Goal: Information Seeking & Learning: Compare options

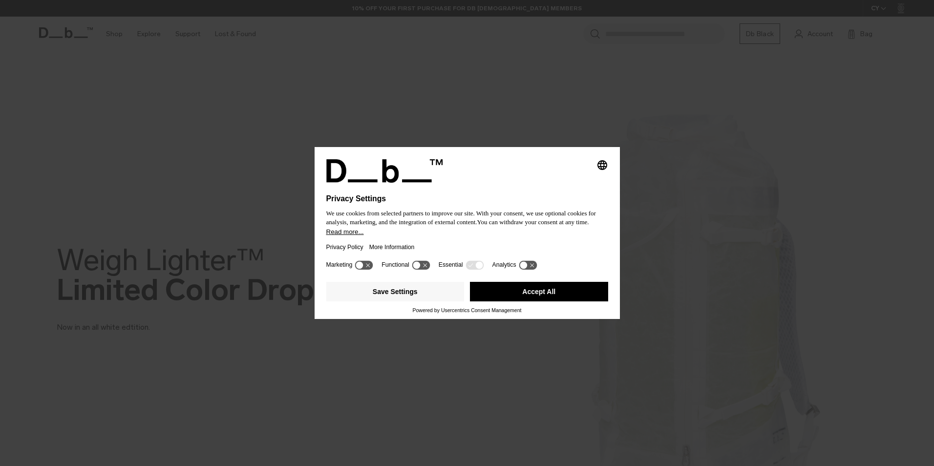
click at [505, 292] on button "Accept All" at bounding box center [539, 292] width 138 height 20
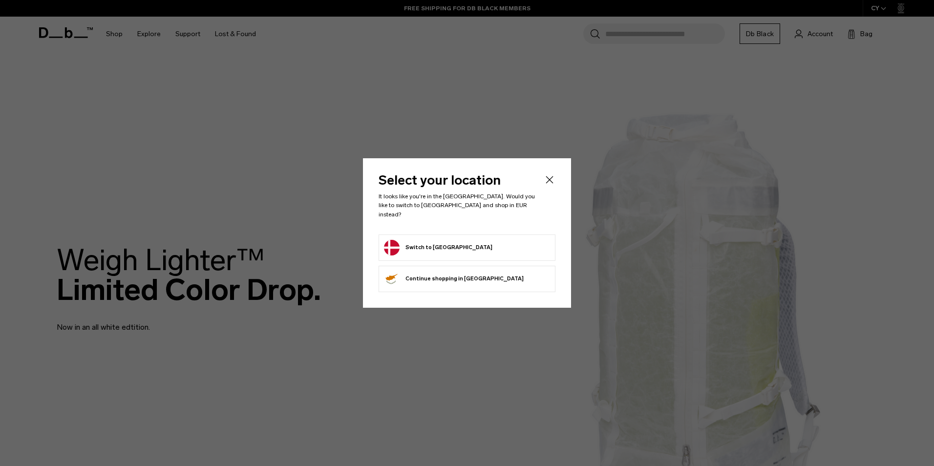
click at [549, 179] on icon "Close" at bounding box center [550, 180] width 12 height 12
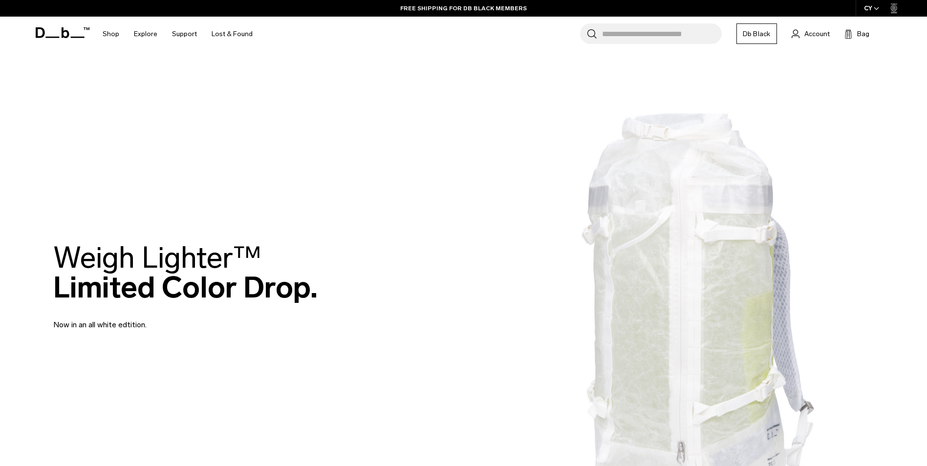
click at [871, 8] on div "CY" at bounding box center [872, 8] width 32 height 17
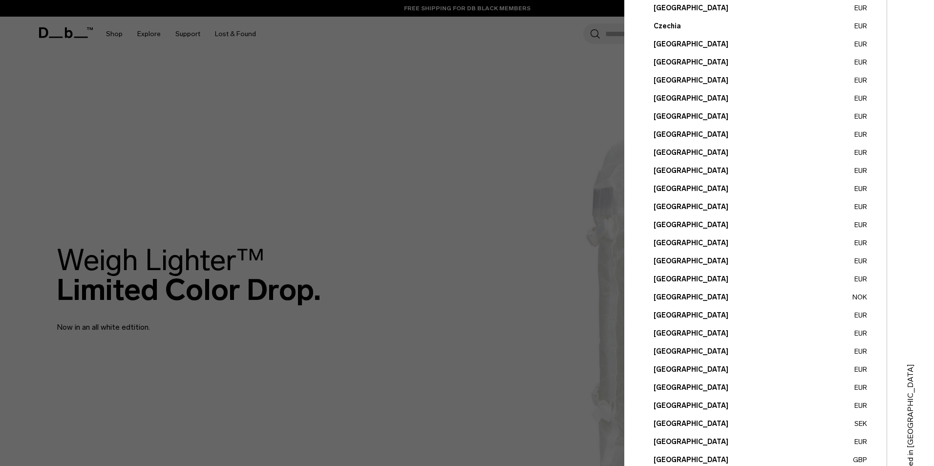
scroll to position [255, 0]
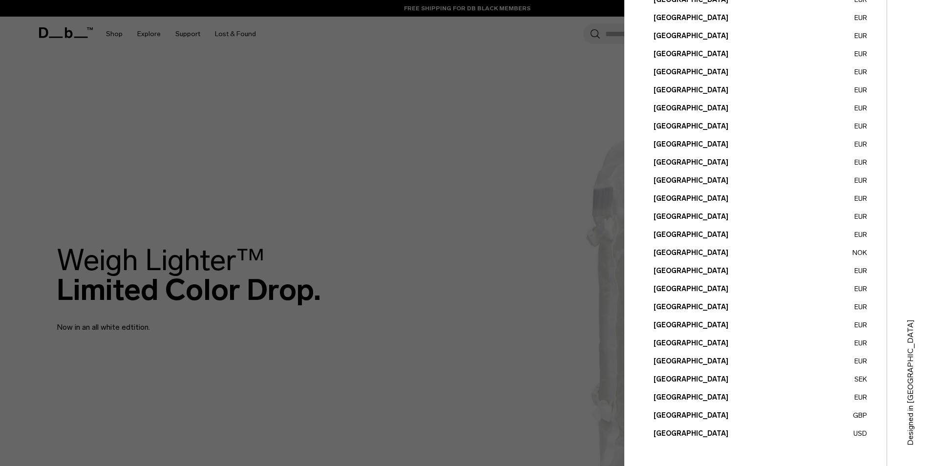
click at [663, 382] on button "Sweden SEK" at bounding box center [761, 379] width 214 height 10
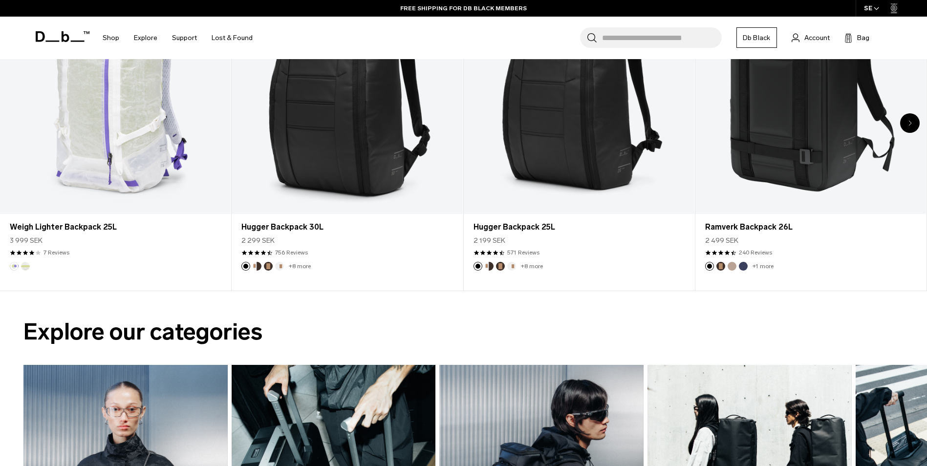
scroll to position [607, 0]
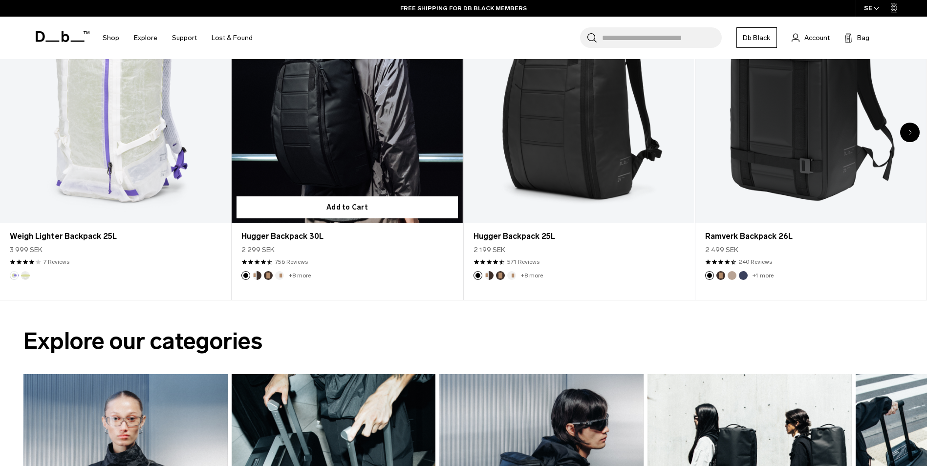
click at [312, 142] on link "Hugger Backpack 30L" at bounding box center [347, 95] width 231 height 257
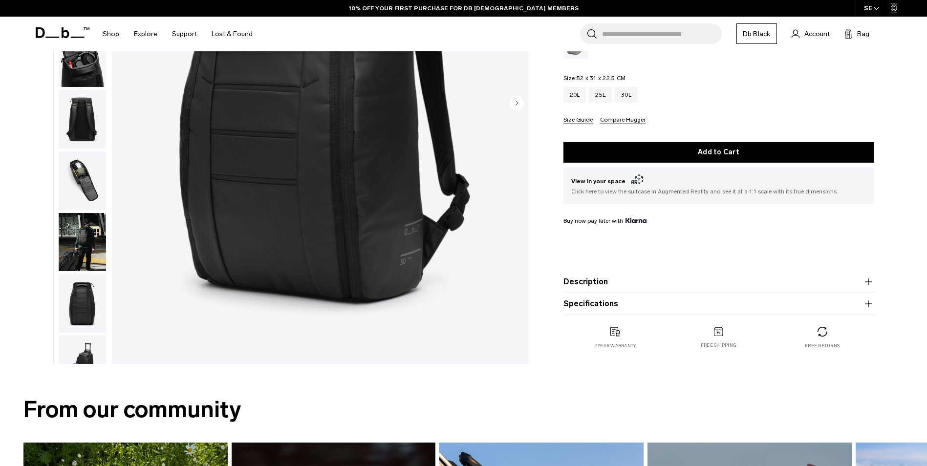
scroll to position [222, 0]
click at [599, 302] on button "Specifications" at bounding box center [718, 304] width 311 height 12
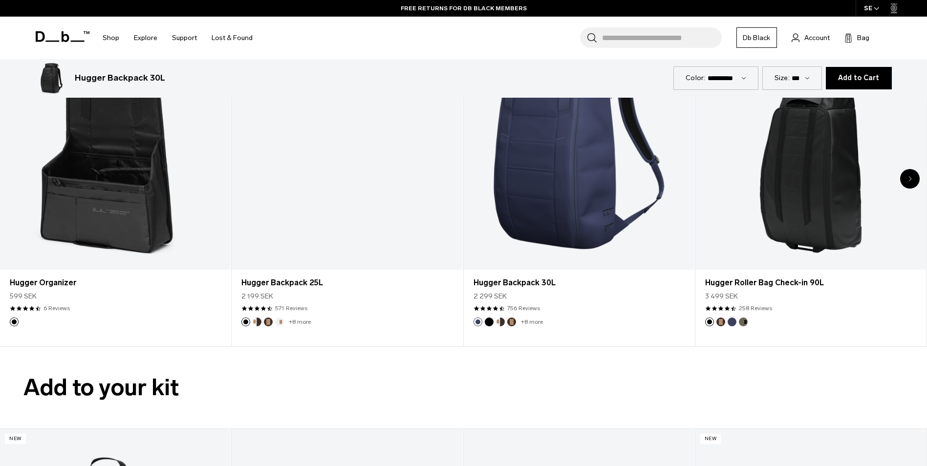
scroll to position [2806, 0]
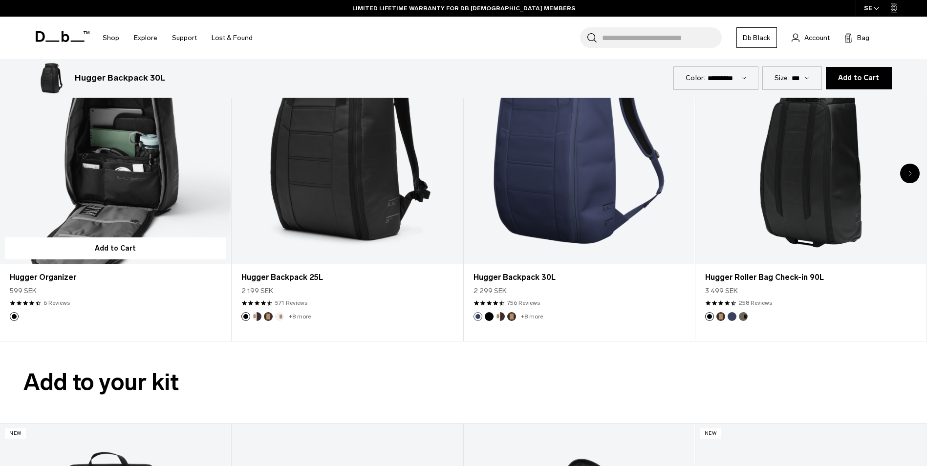
click at [129, 193] on link "Hugger Organizer" at bounding box center [115, 136] width 231 height 257
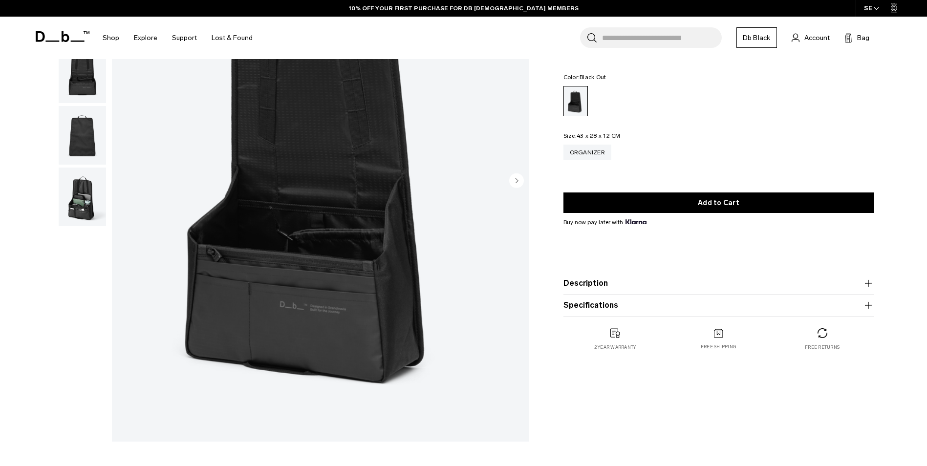
scroll to position [145, 0]
click at [84, 194] on img "button" at bounding box center [82, 196] width 47 height 59
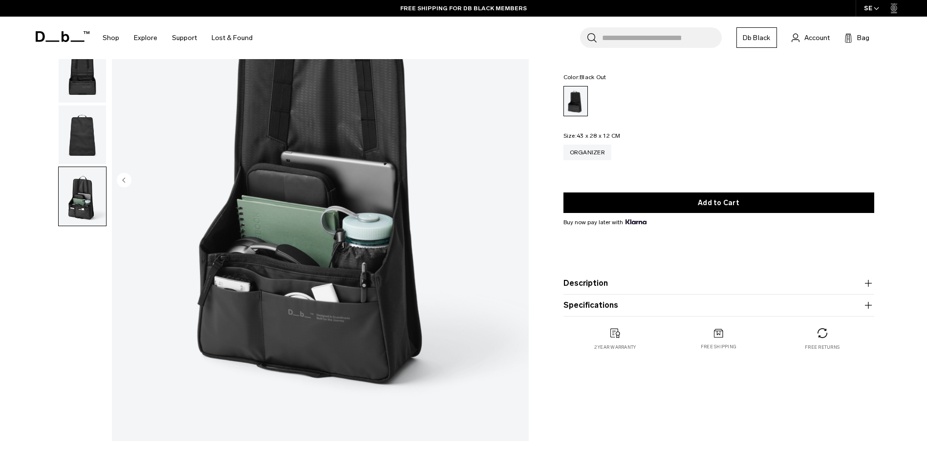
click at [81, 127] on img "button" at bounding box center [82, 135] width 47 height 59
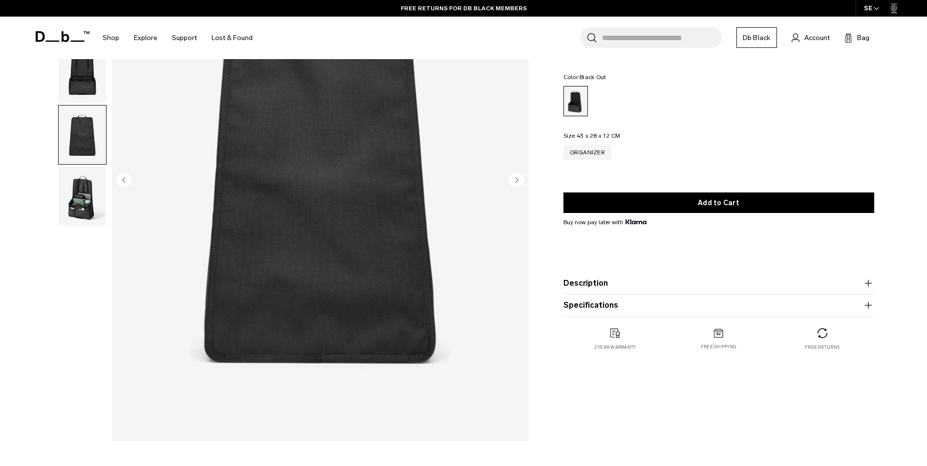
click at [88, 81] on img "button" at bounding box center [82, 73] width 47 height 59
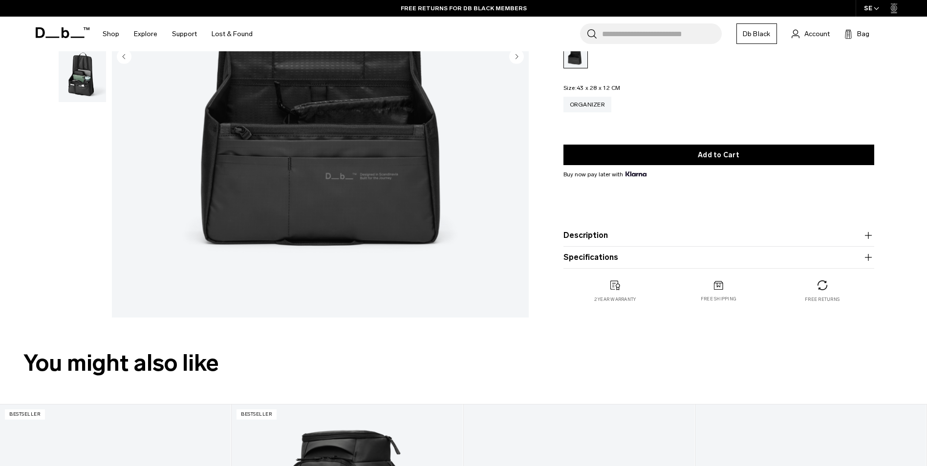
scroll to position [263, 0]
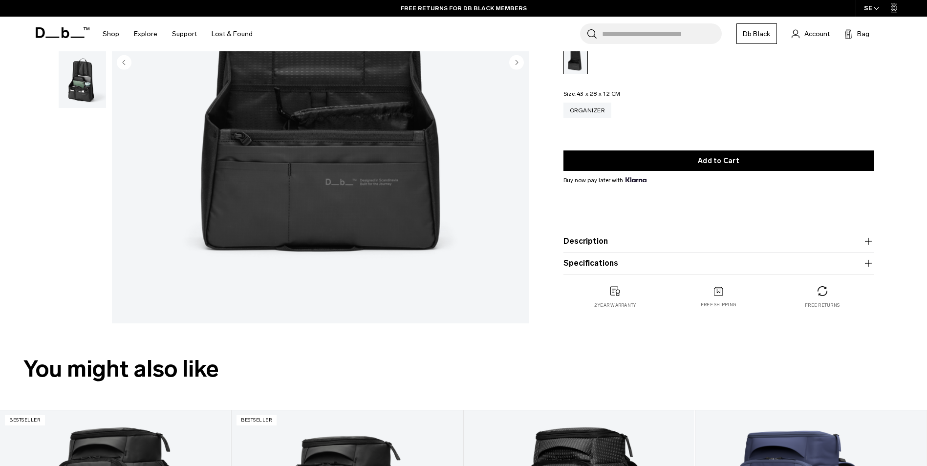
click at [586, 258] on button "Specifications" at bounding box center [718, 264] width 311 height 12
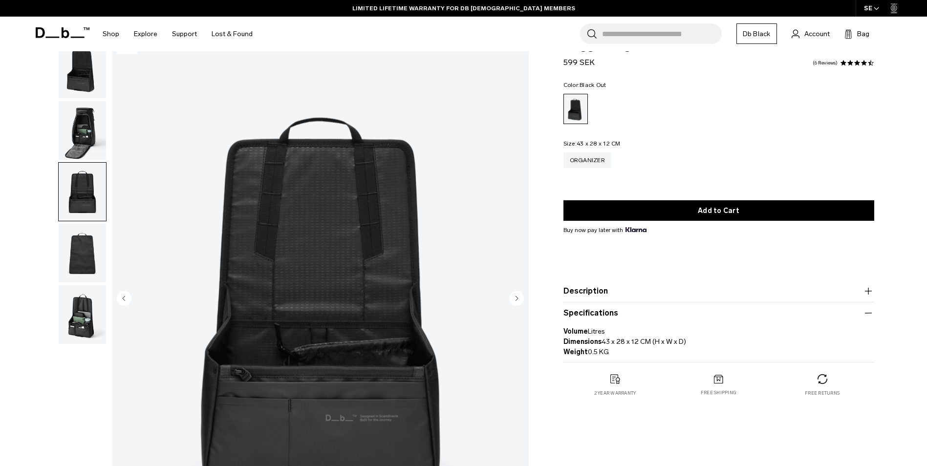
scroll to position [22, 0]
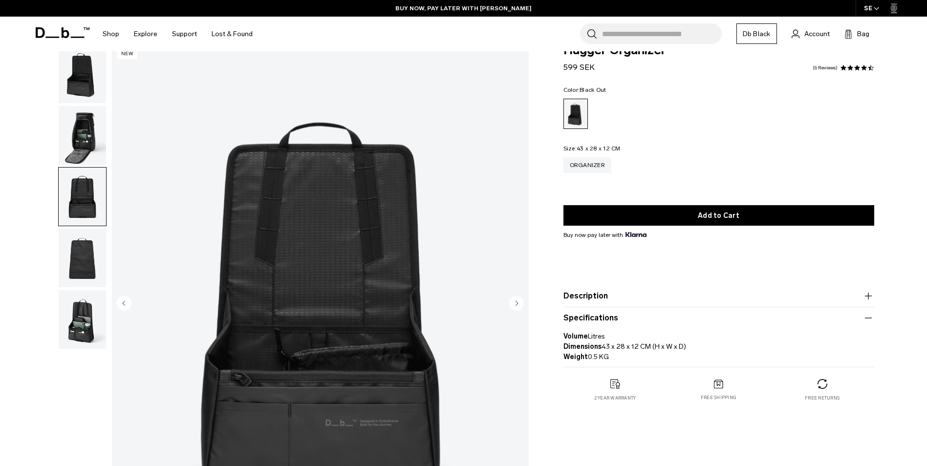
click at [92, 143] on img "button" at bounding box center [82, 135] width 47 height 59
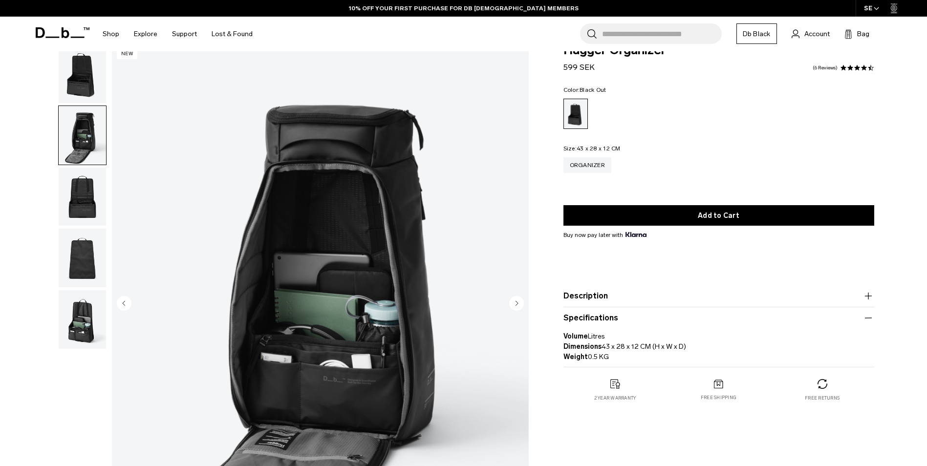
click at [91, 191] on img "button" at bounding box center [82, 197] width 47 height 59
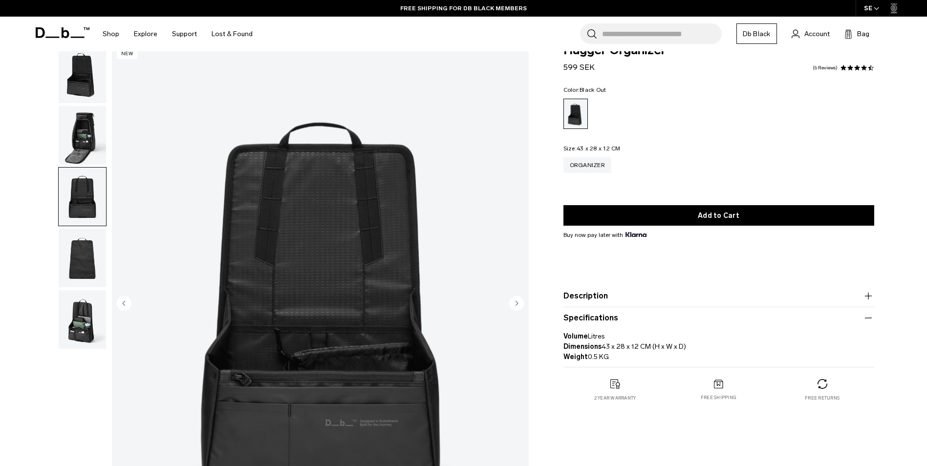
click at [83, 265] on img "button" at bounding box center [82, 258] width 47 height 59
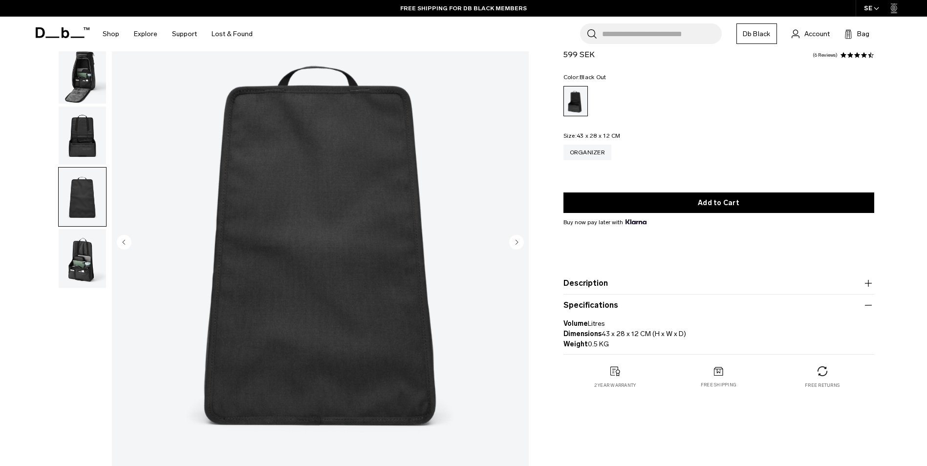
scroll to position [85, 0]
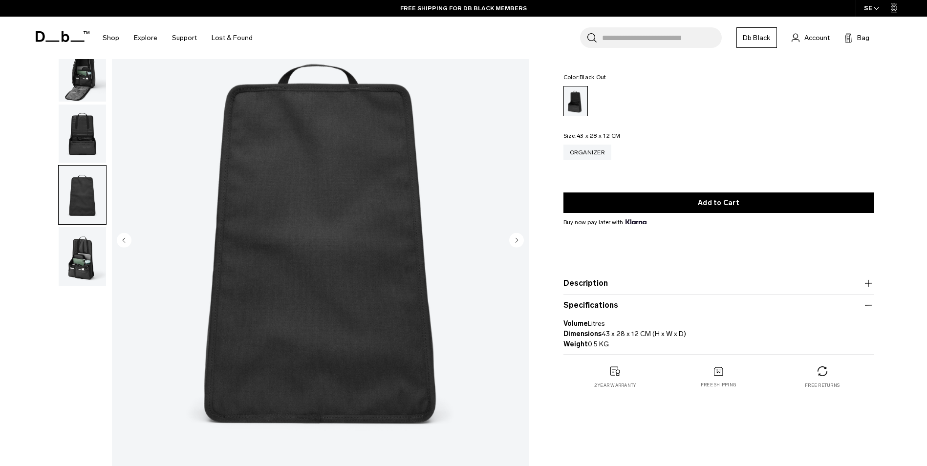
click at [89, 258] on img "button" at bounding box center [82, 256] width 47 height 59
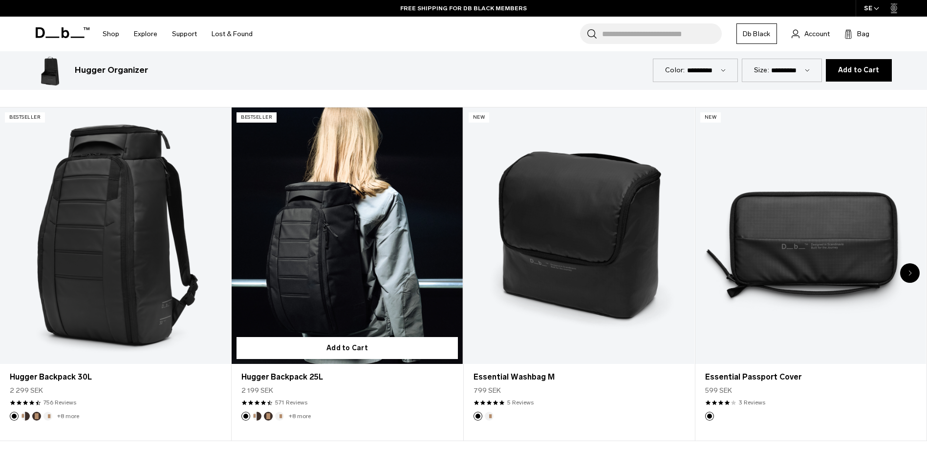
scroll to position [2321, 0]
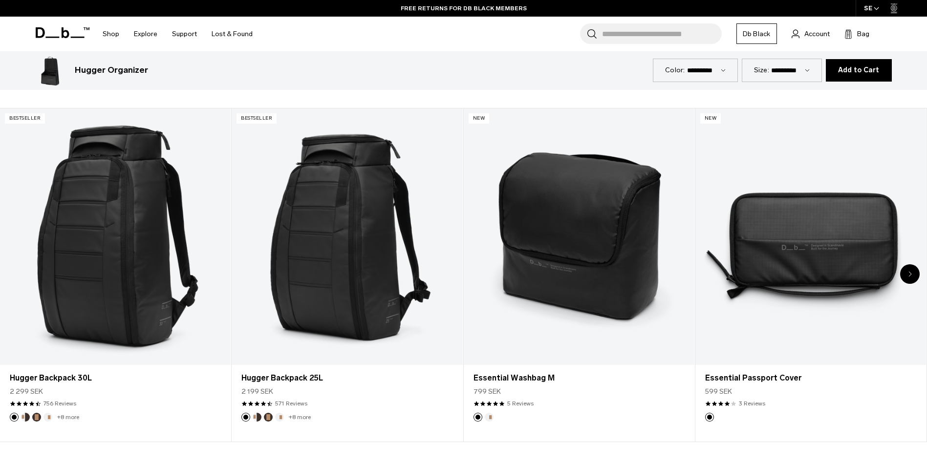
click at [909, 278] on div "Next slide" at bounding box center [910, 274] width 20 height 20
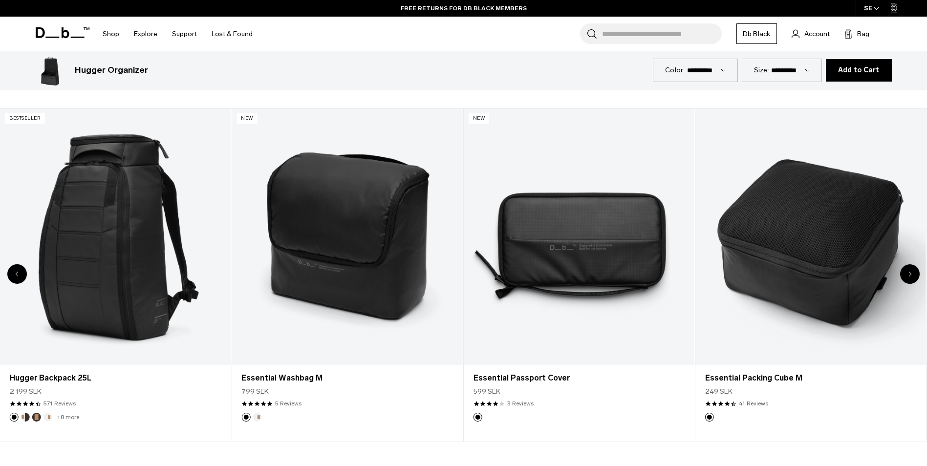
click at [909, 274] on icon "Next slide" at bounding box center [909, 274] width 3 height 6
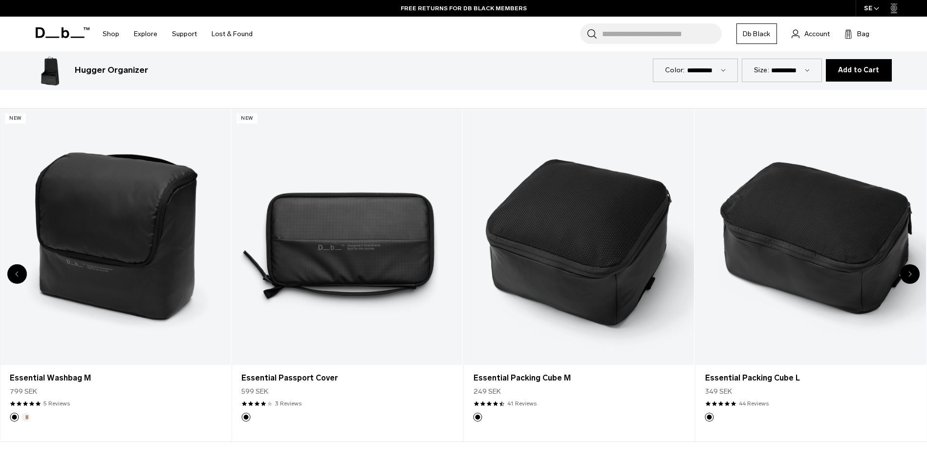
click at [909, 274] on icon "Next slide" at bounding box center [909, 274] width 3 height 6
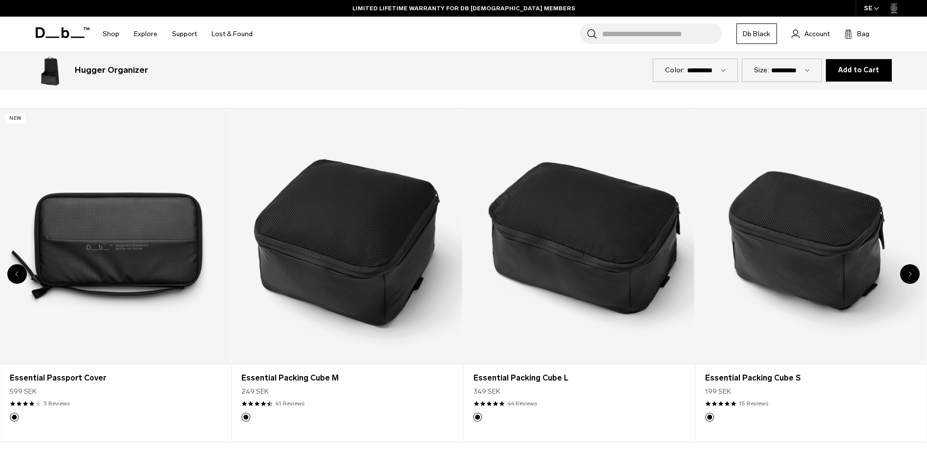
click at [909, 274] on icon "Next slide" at bounding box center [909, 274] width 3 height 6
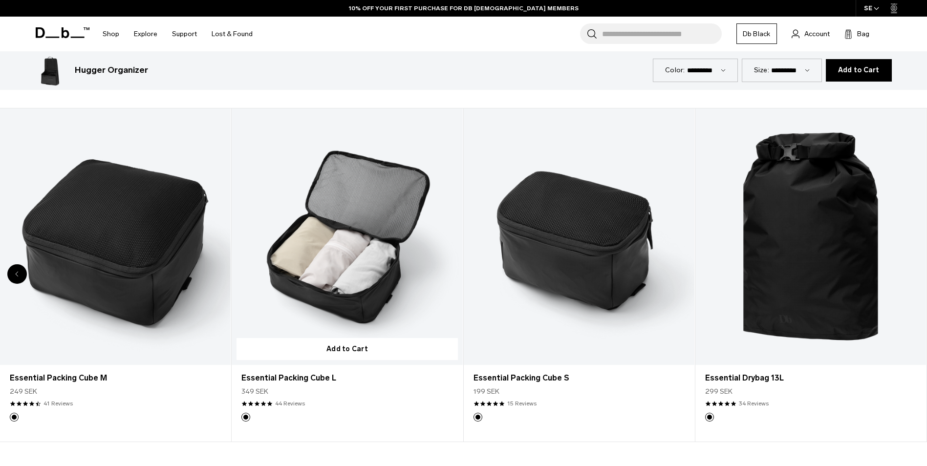
click at [348, 236] on link "Essential Packing Cube L" at bounding box center [347, 236] width 231 height 257
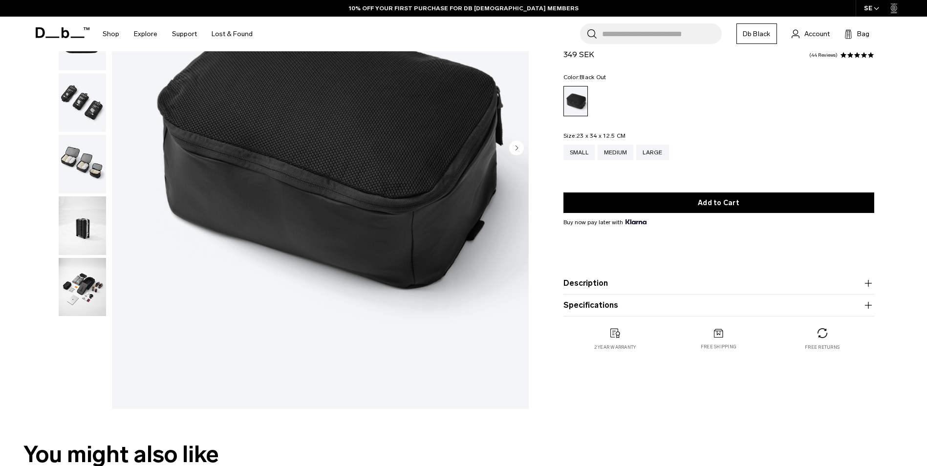
scroll to position [178, 0]
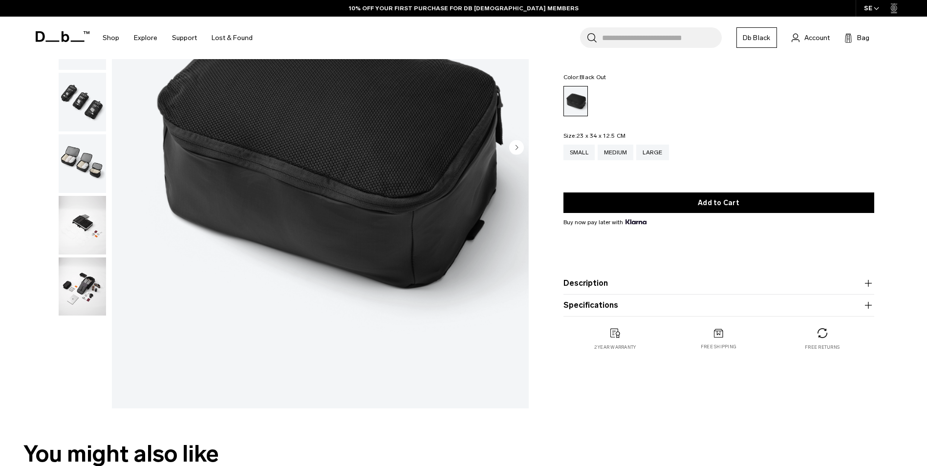
click at [83, 292] on img "button" at bounding box center [82, 287] width 47 height 59
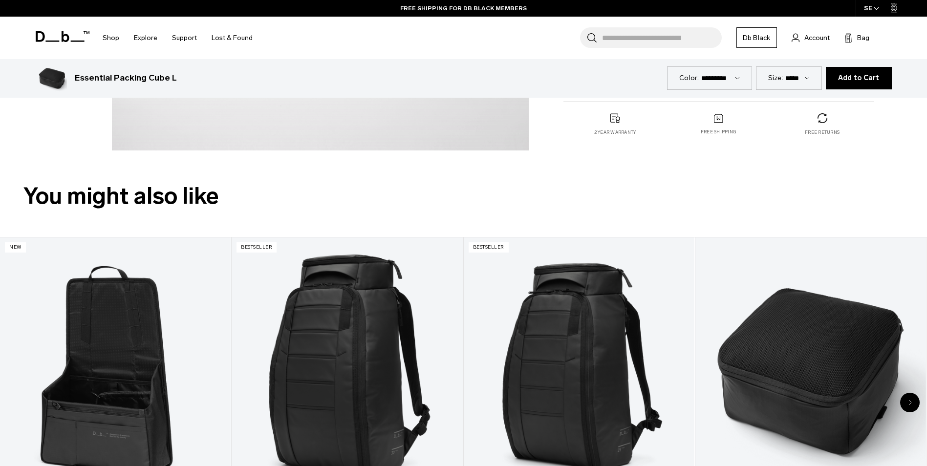
scroll to position [602, 0]
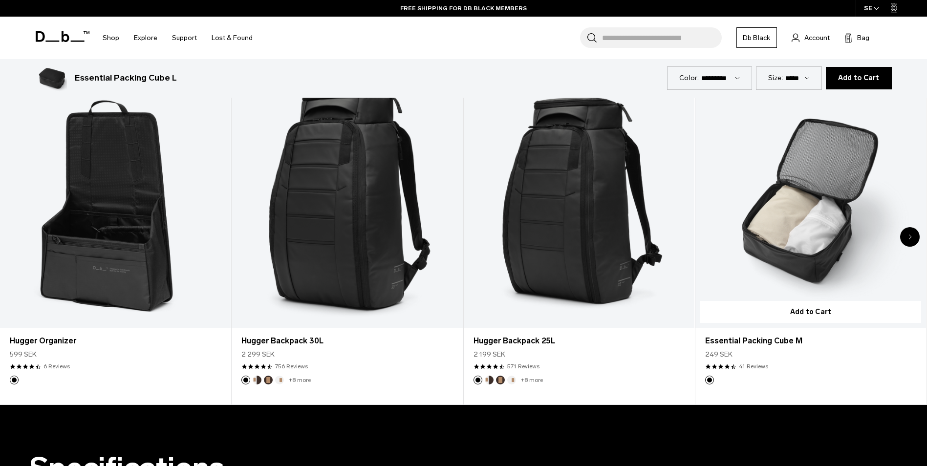
click at [786, 205] on link "Essential Packing Cube M" at bounding box center [810, 200] width 231 height 257
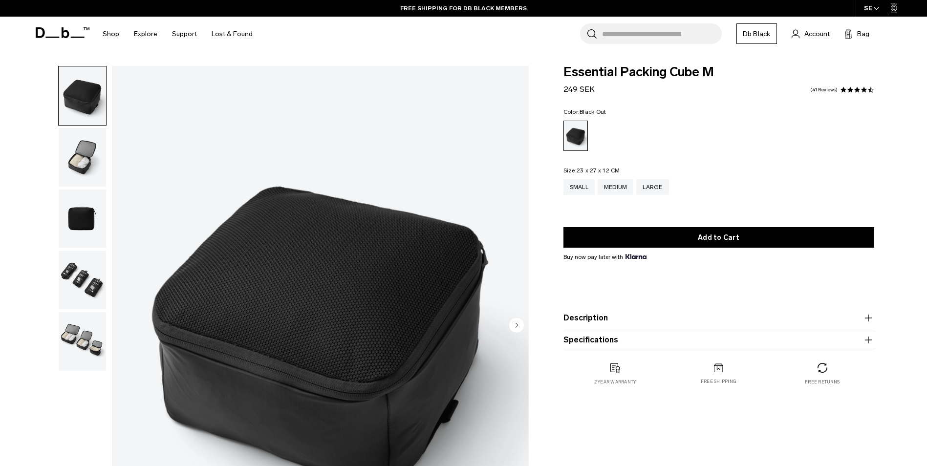
click at [77, 279] on img "button" at bounding box center [82, 280] width 47 height 59
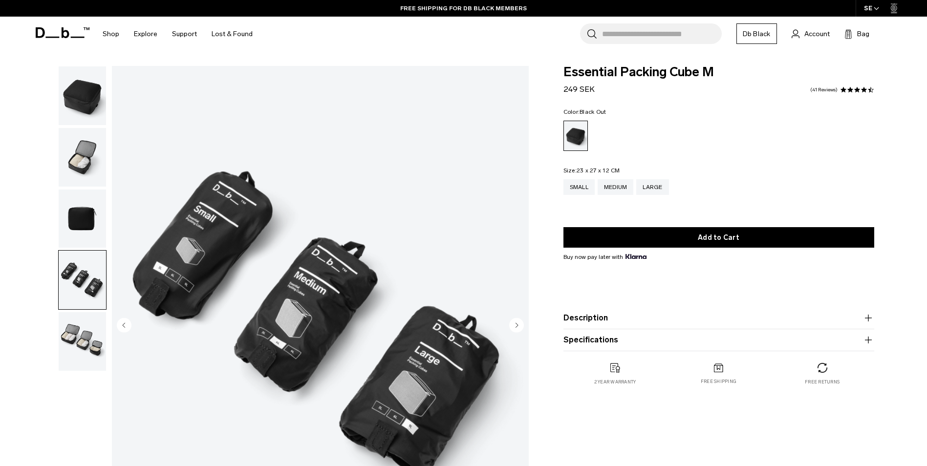
click at [69, 338] on img "button" at bounding box center [82, 341] width 47 height 59
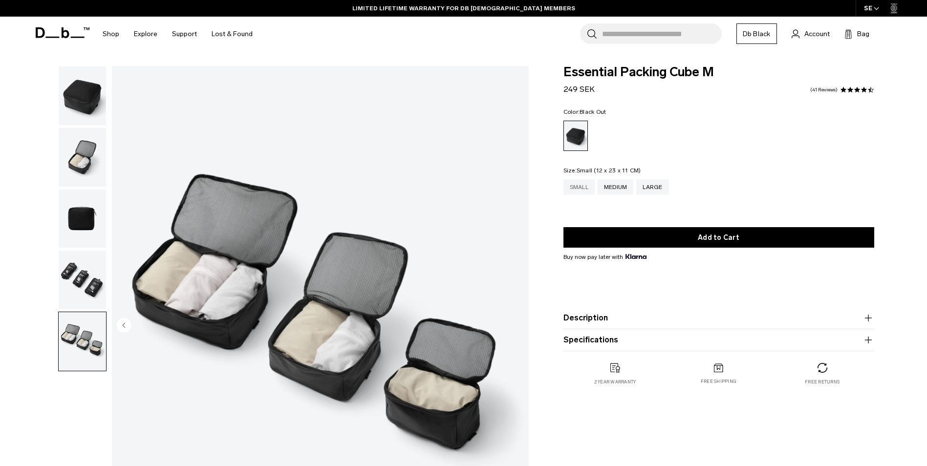
click at [579, 191] on div "Small" at bounding box center [578, 187] width 31 height 16
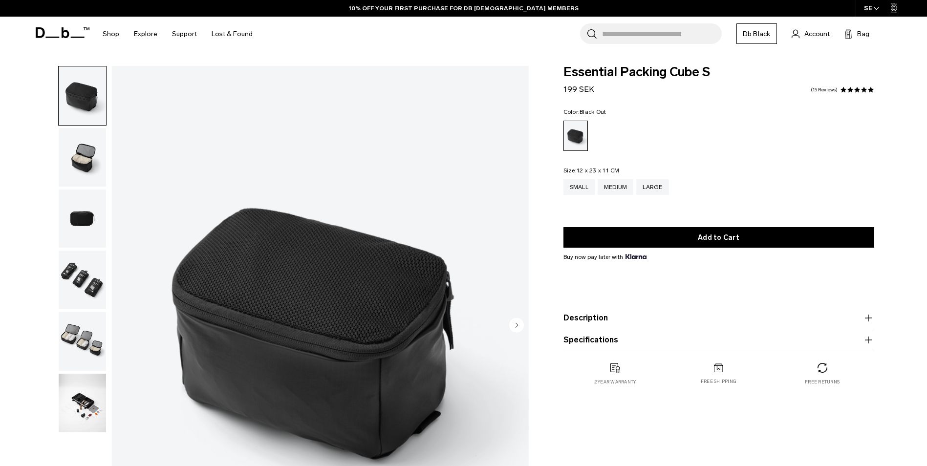
scroll to position [43, 0]
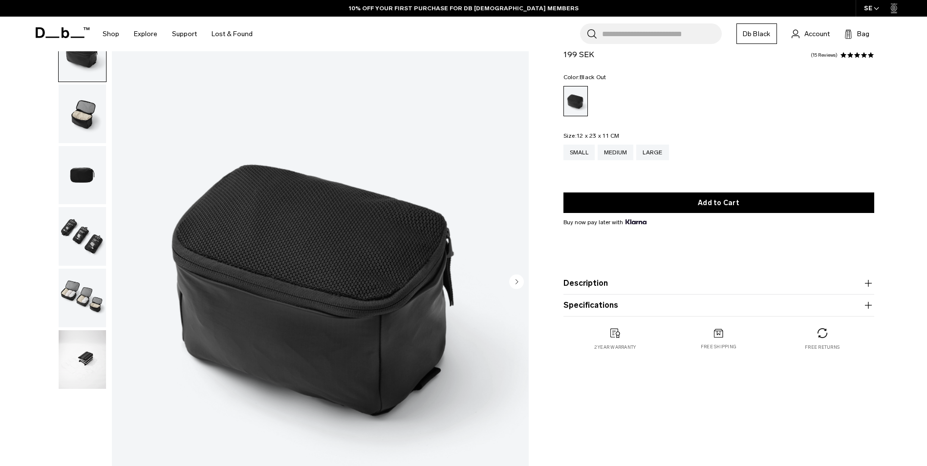
click at [82, 366] on img "button" at bounding box center [82, 359] width 47 height 59
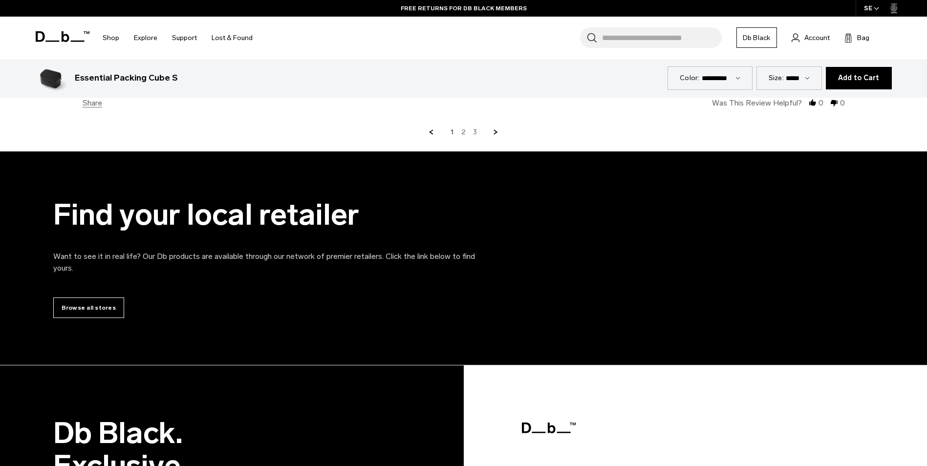
scroll to position [2840, 0]
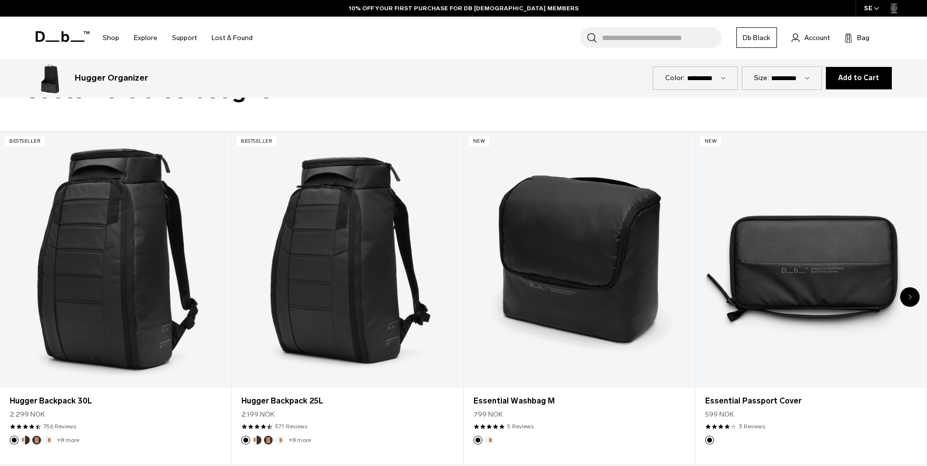
scroll to position [2247, 0]
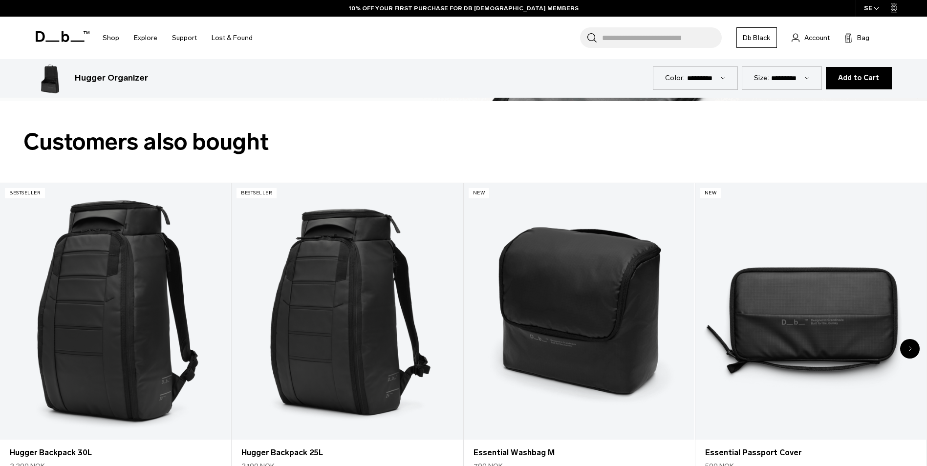
click at [53, 79] on img at bounding box center [51, 78] width 31 height 31
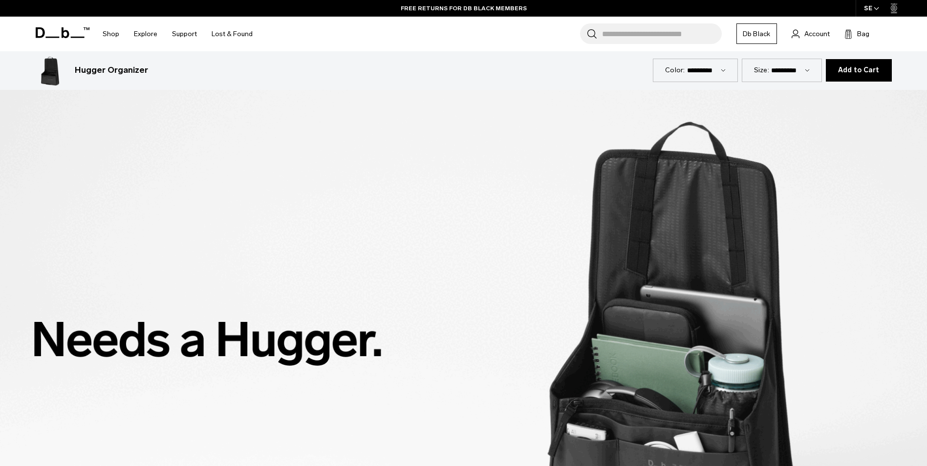
scroll to position [1747, 0]
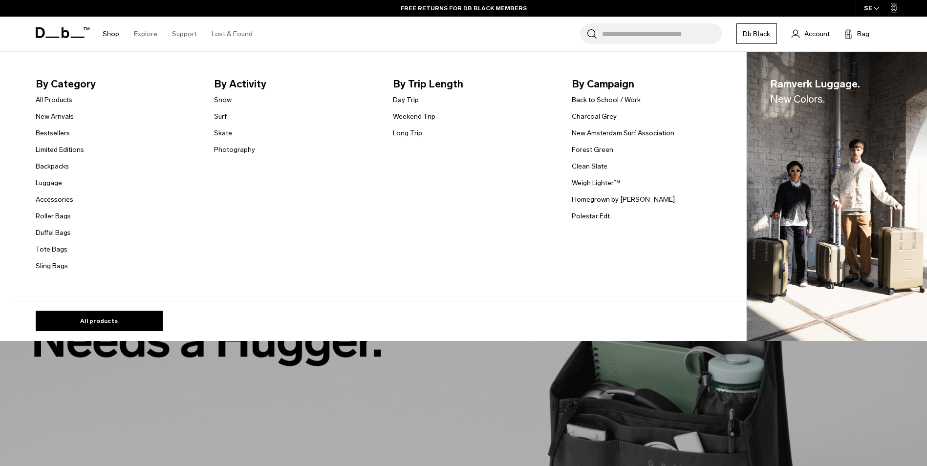
click at [107, 26] on link "Shop" at bounding box center [111, 34] width 17 height 35
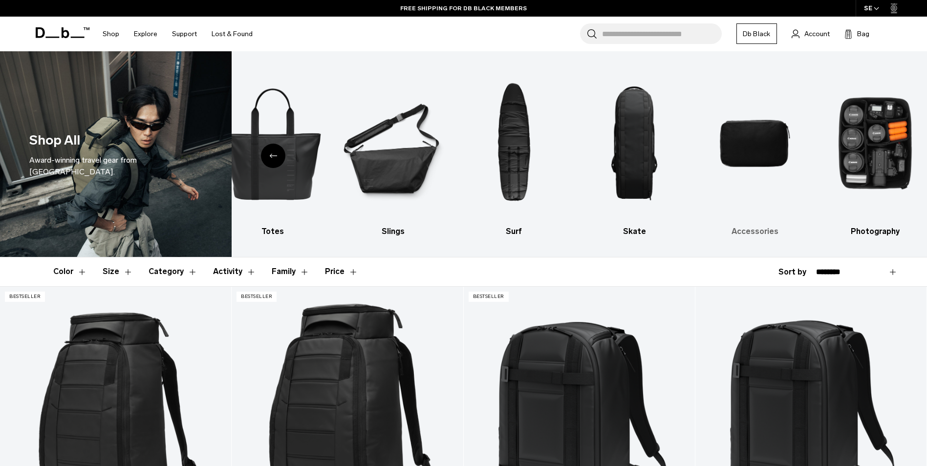
click at [752, 135] on img "9 / 10" at bounding box center [755, 143] width 104 height 155
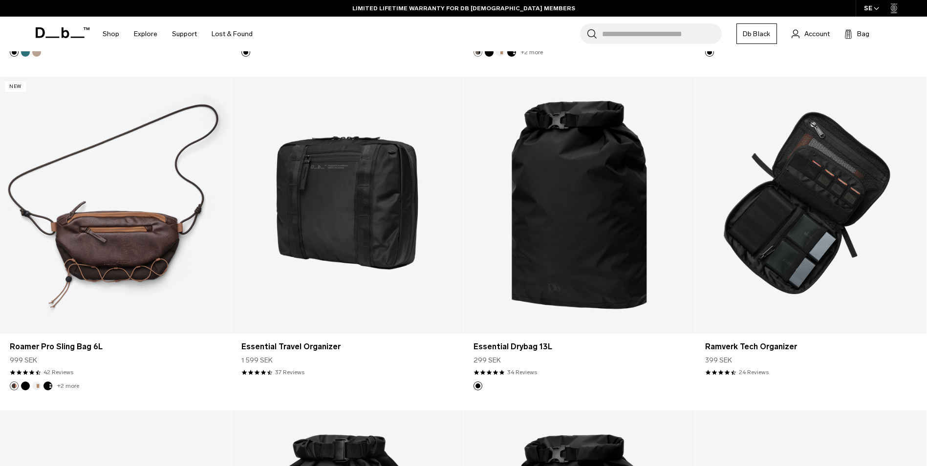
scroll to position [2149, 0]
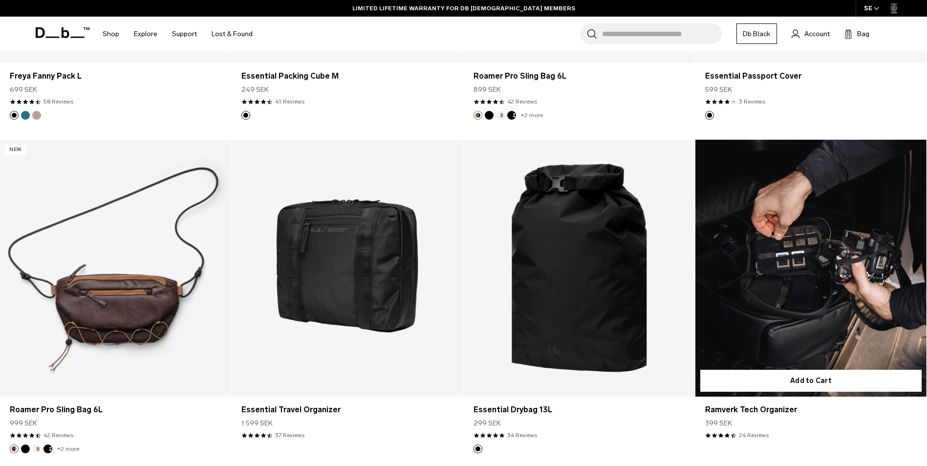
click at [773, 270] on link "Ramverk Tech Organizer" at bounding box center [810, 268] width 231 height 257
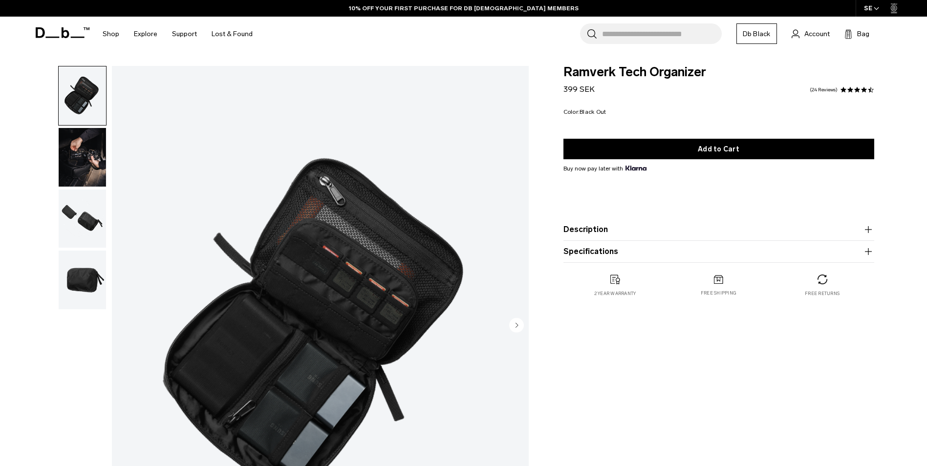
click at [83, 277] on img "button" at bounding box center [82, 280] width 47 height 59
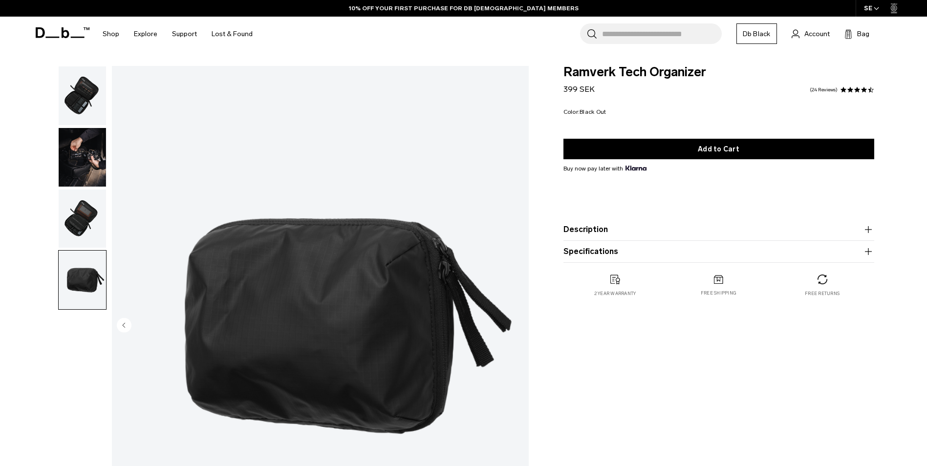
click at [83, 243] on img "button" at bounding box center [82, 219] width 47 height 59
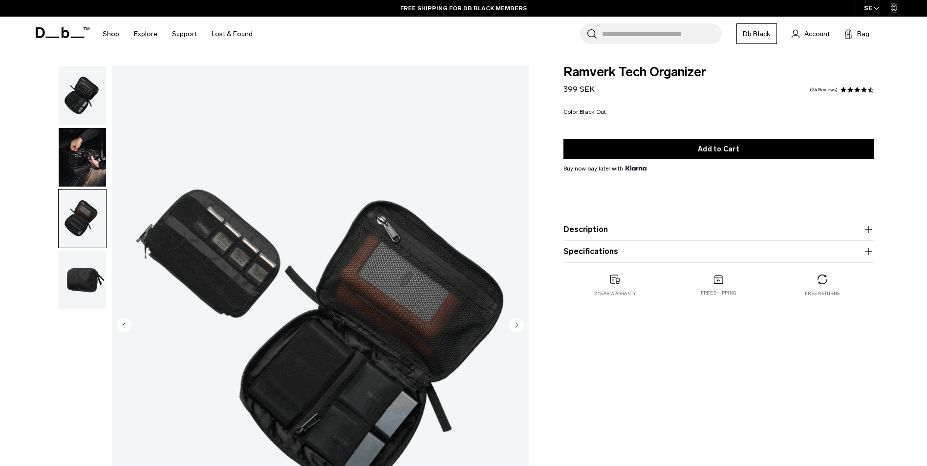
click at [73, 85] on img "button" at bounding box center [82, 95] width 47 height 59
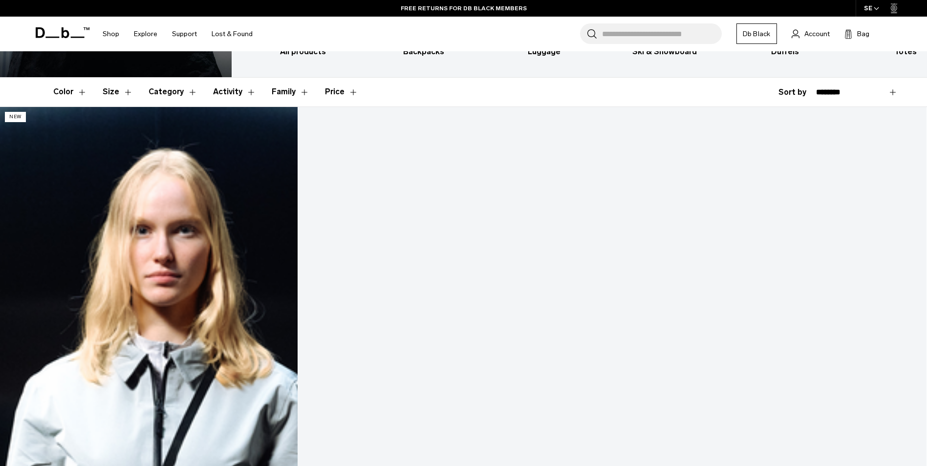
scroll to position [179, 0]
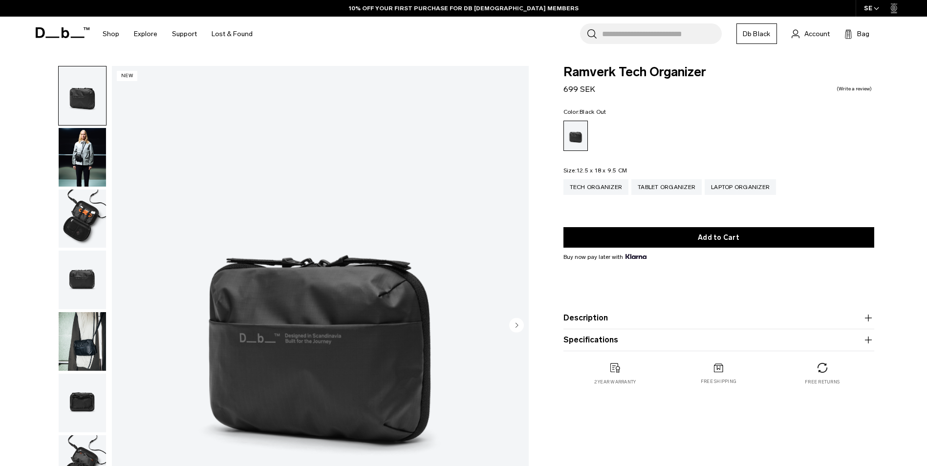
click at [86, 199] on img "button" at bounding box center [82, 219] width 47 height 59
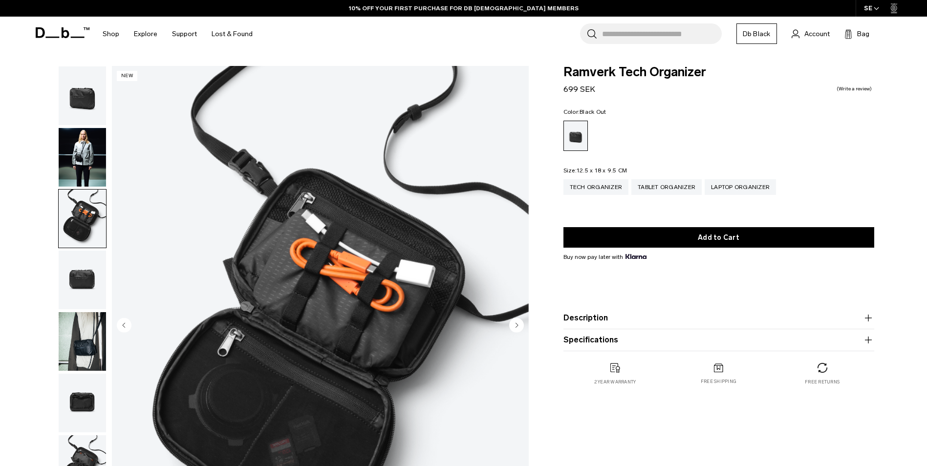
click at [87, 344] on img "button" at bounding box center [82, 341] width 47 height 59
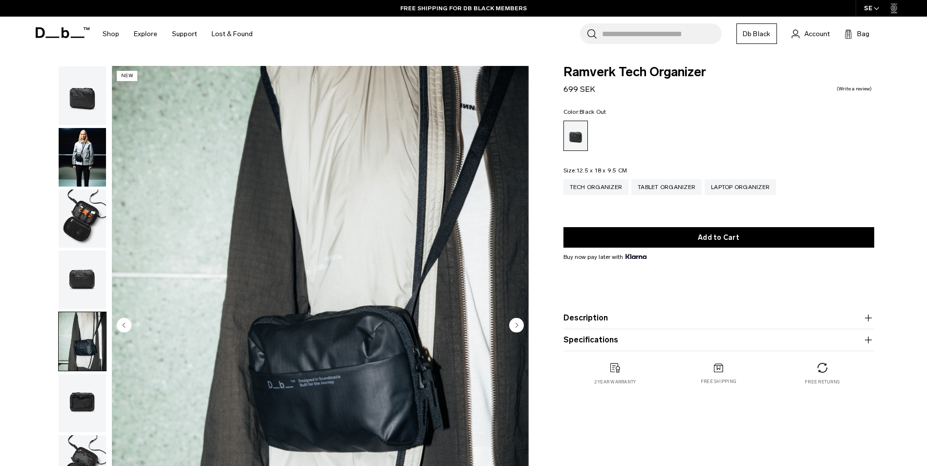
click at [81, 404] on img "button" at bounding box center [82, 403] width 47 height 59
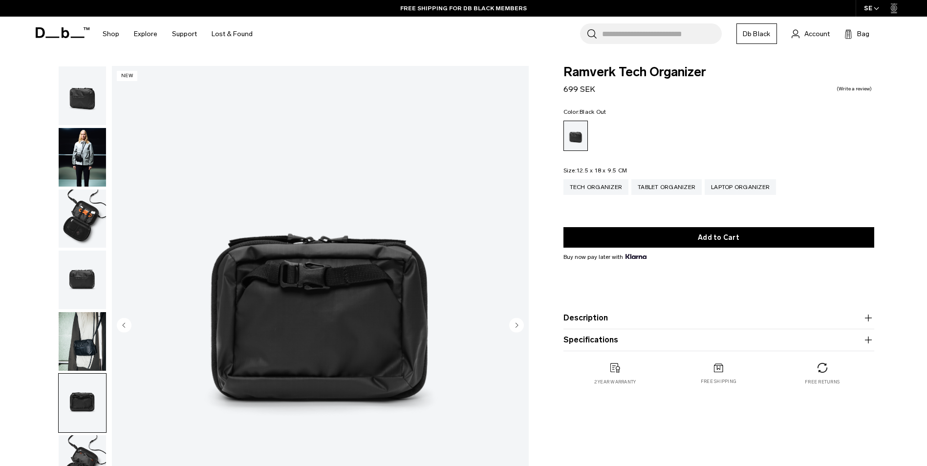
click at [79, 451] on img "button" at bounding box center [82, 464] width 47 height 59
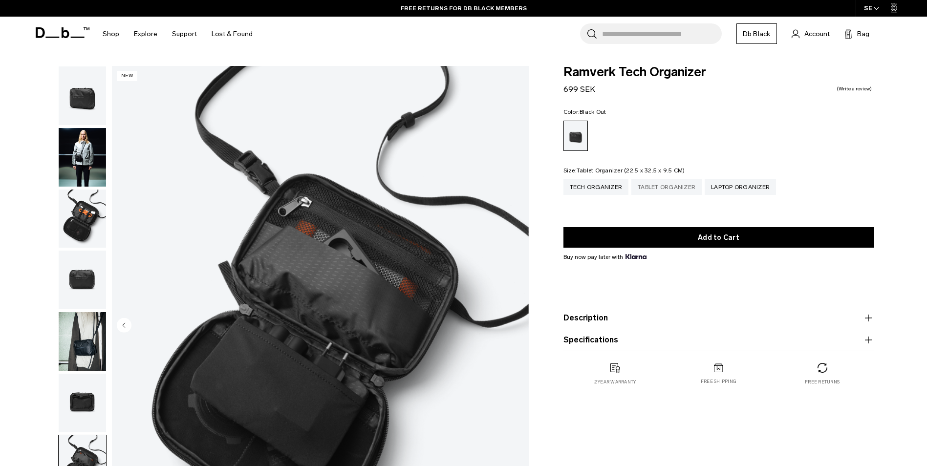
click at [678, 188] on div "Tablet Organizer" at bounding box center [666, 187] width 70 height 16
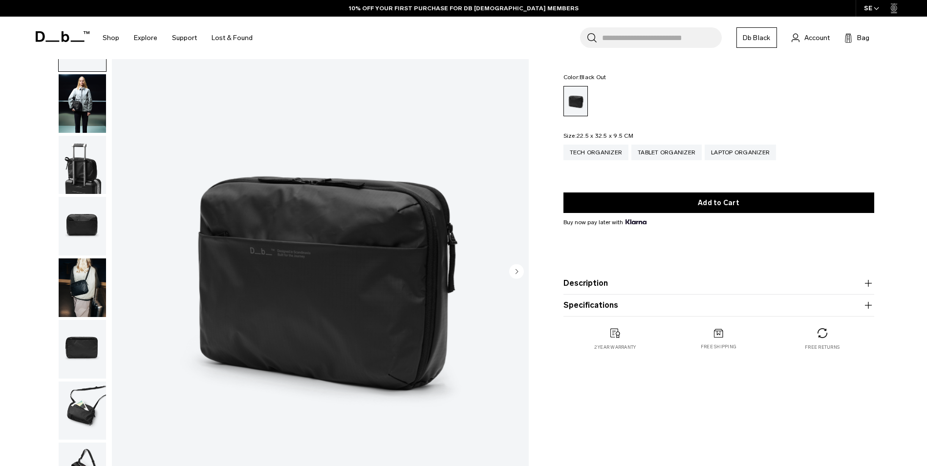
scroll to position [106, 0]
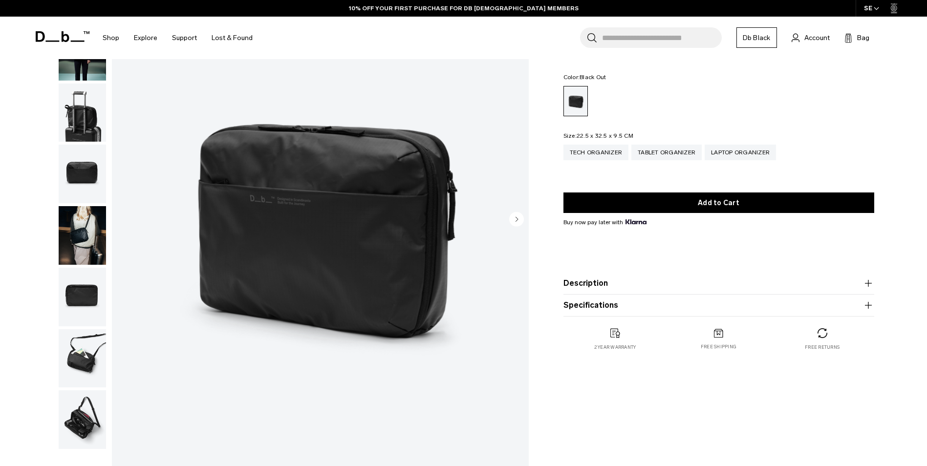
click at [80, 412] on img "button" at bounding box center [82, 419] width 47 height 59
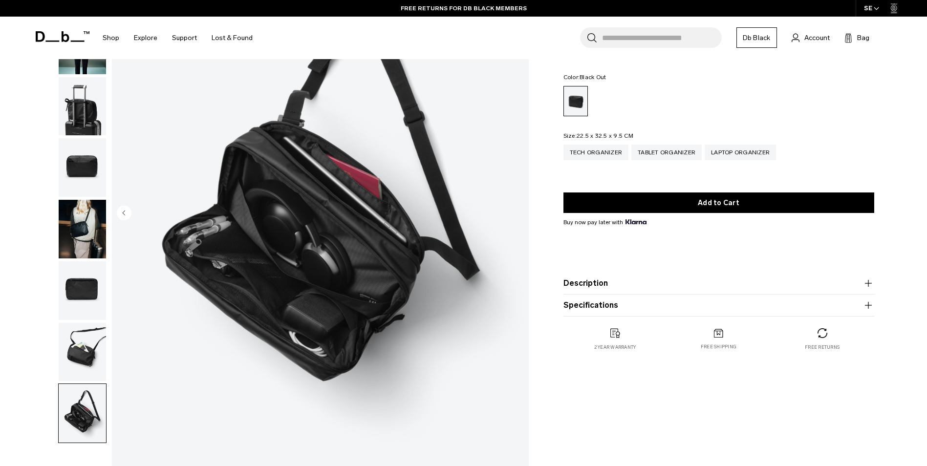
scroll to position [128, 0]
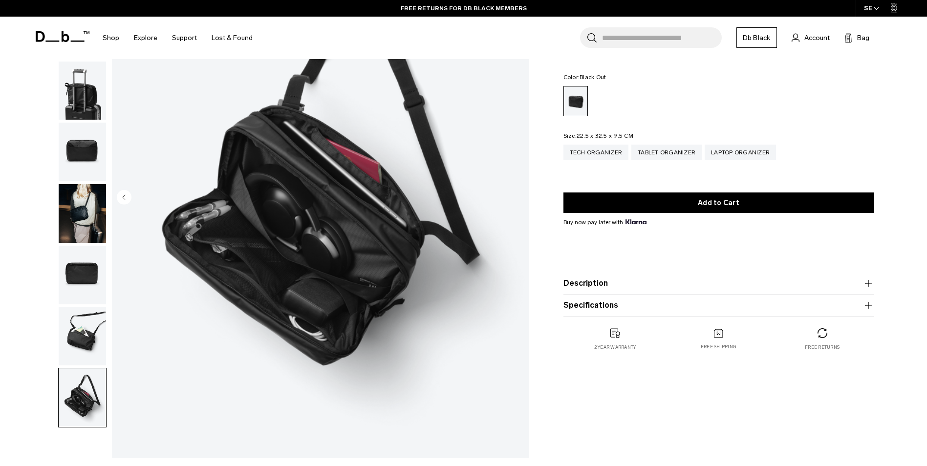
click at [80, 210] on img "button" at bounding box center [82, 213] width 47 height 59
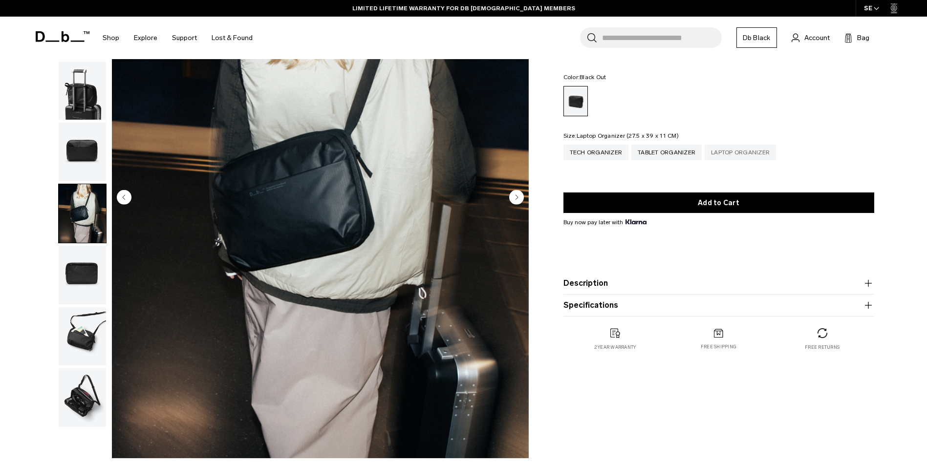
click at [747, 151] on div "Laptop Organizer" at bounding box center [740, 153] width 71 height 16
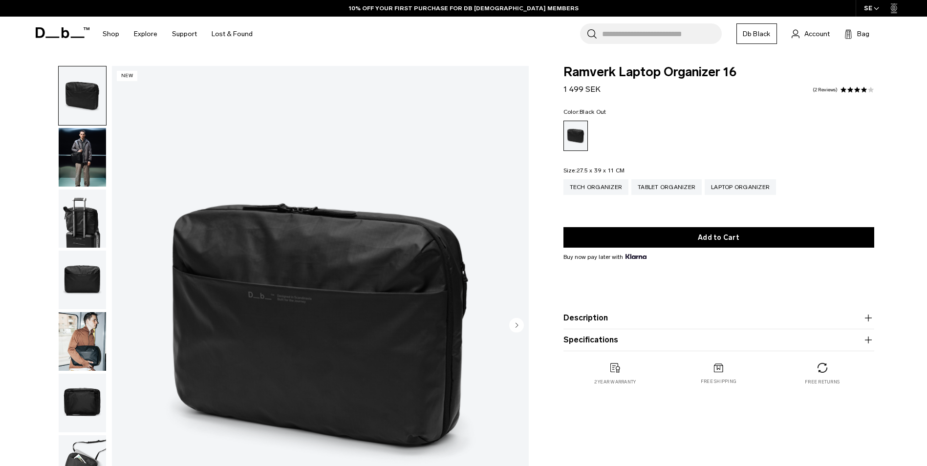
click at [78, 159] on img "button" at bounding box center [82, 157] width 47 height 59
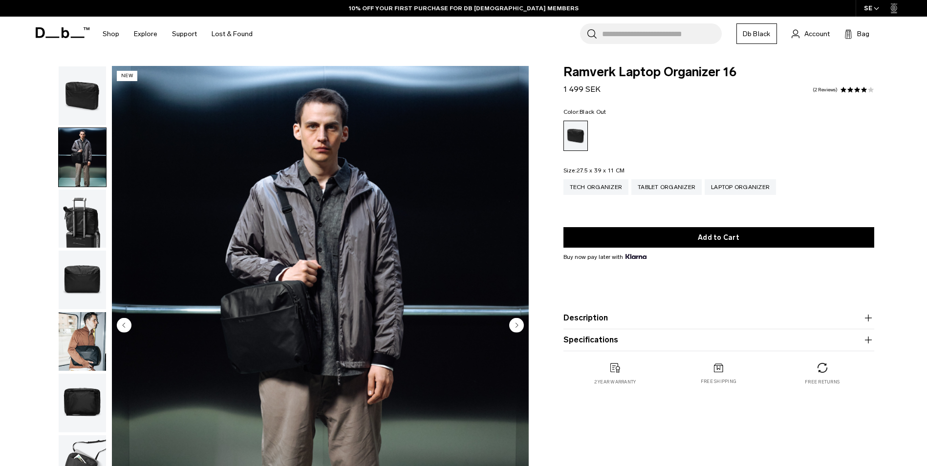
click at [77, 216] on img "button" at bounding box center [82, 219] width 47 height 59
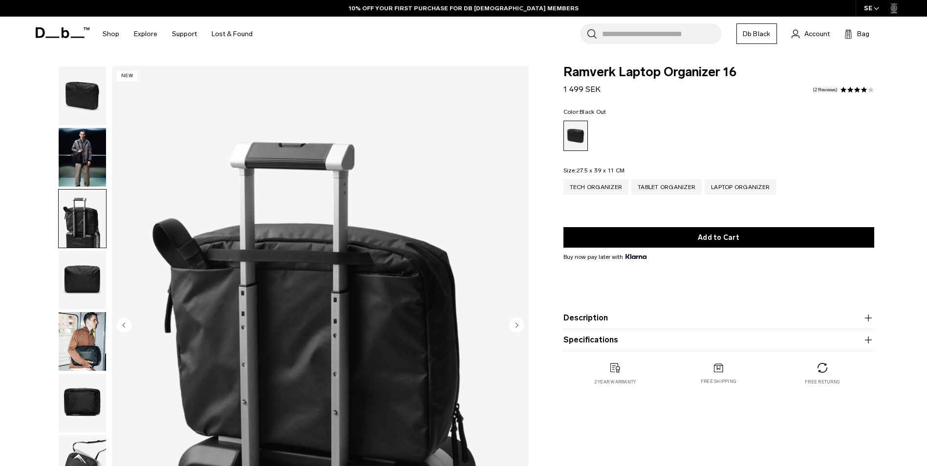
click at [79, 279] on img "button" at bounding box center [82, 280] width 47 height 59
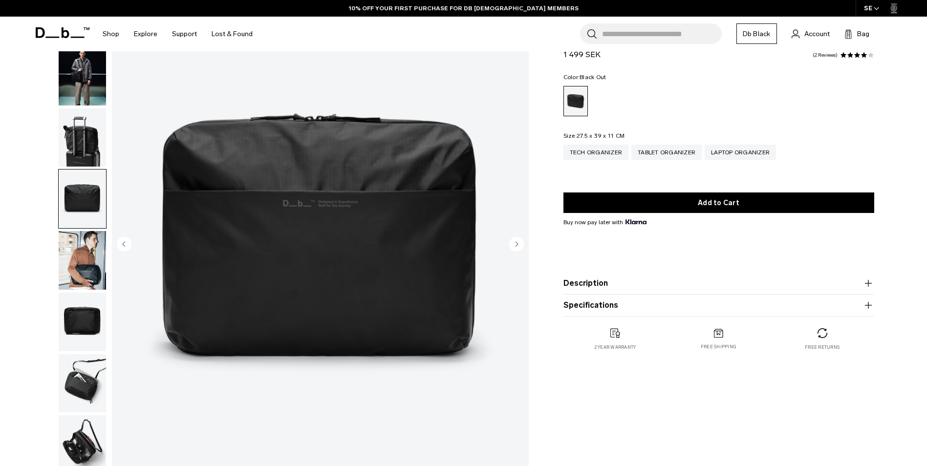
scroll to position [83, 0]
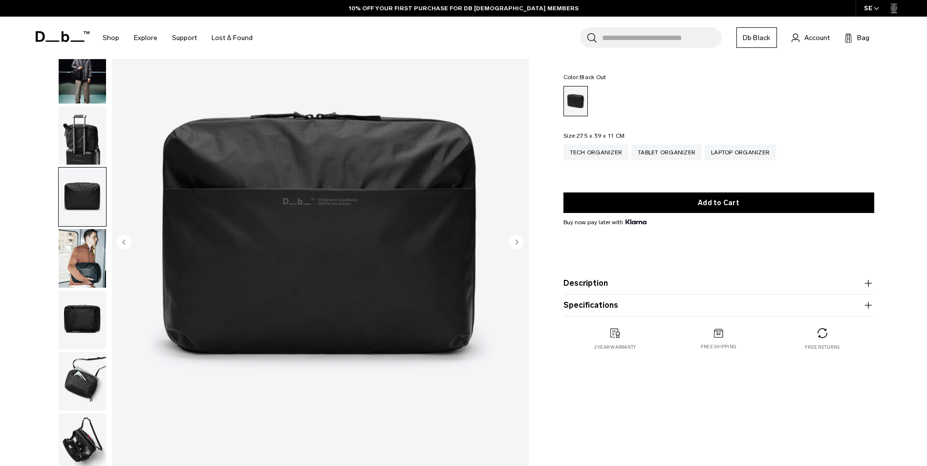
click at [84, 254] on img "button" at bounding box center [82, 258] width 47 height 59
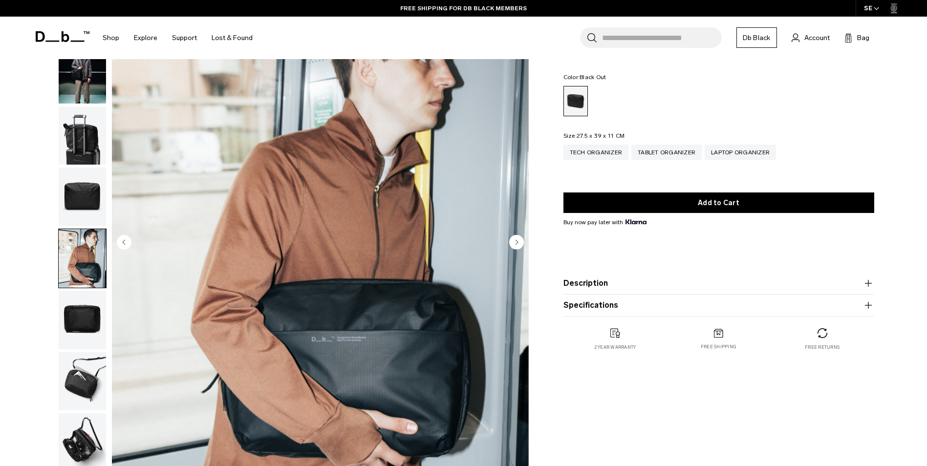
click at [84, 299] on img "button" at bounding box center [82, 320] width 47 height 59
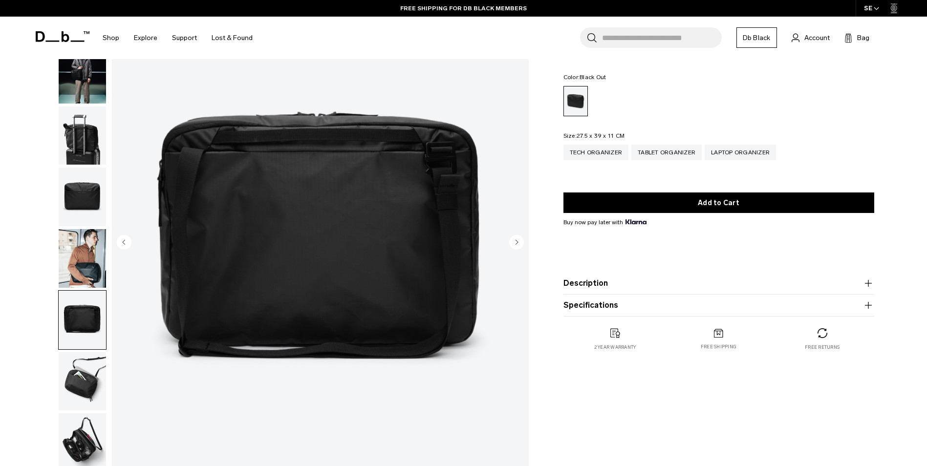
click at [78, 379] on img "button" at bounding box center [82, 381] width 47 height 59
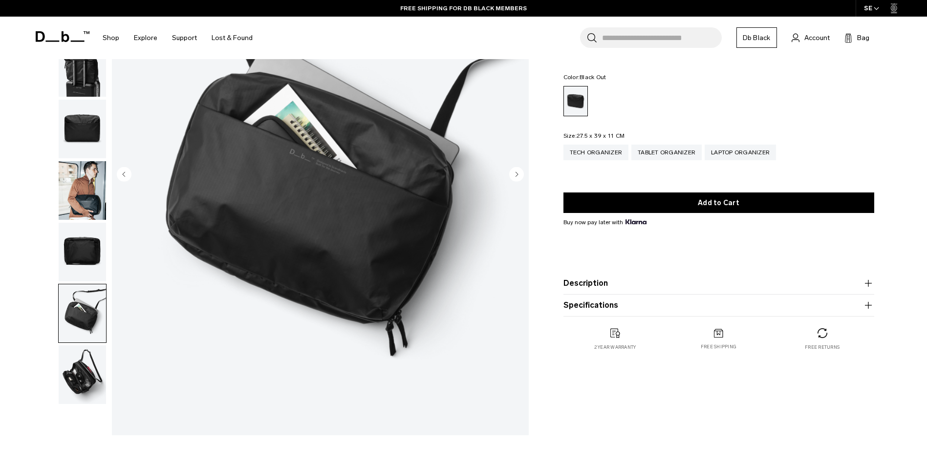
scroll to position [151, 0]
click at [77, 389] on img "button" at bounding box center [82, 374] width 47 height 59
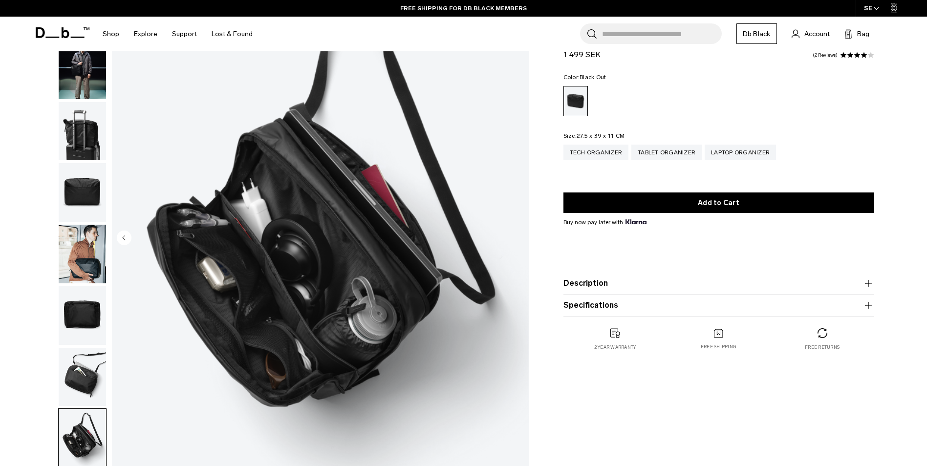
scroll to position [87, 0]
click at [667, 151] on div "Tablet Organizer" at bounding box center [666, 153] width 70 height 16
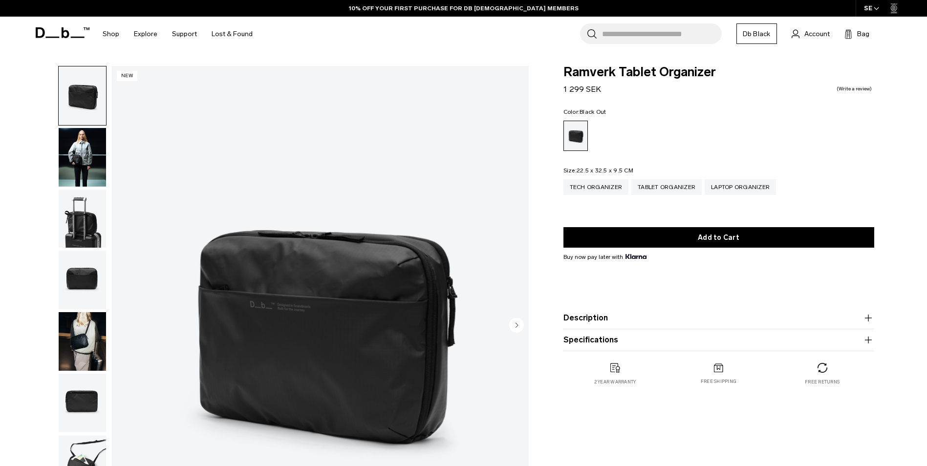
click at [91, 168] on img "button" at bounding box center [82, 157] width 47 height 59
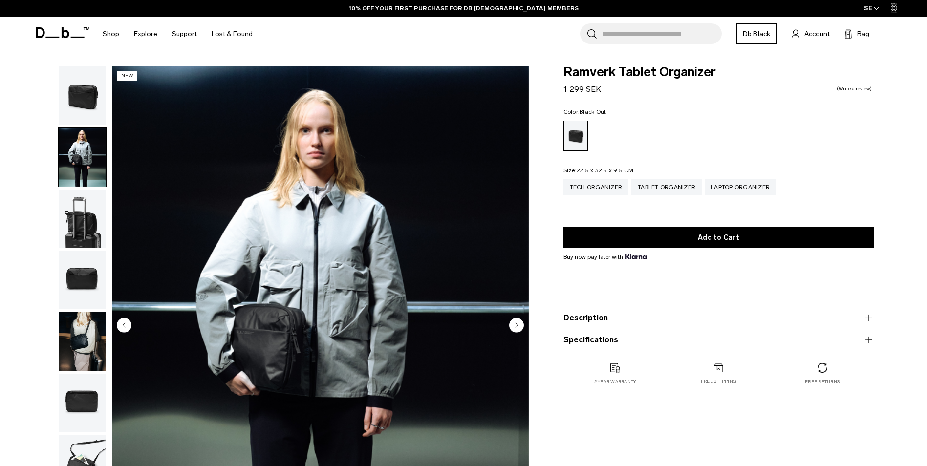
click at [77, 224] on img "button" at bounding box center [82, 219] width 47 height 59
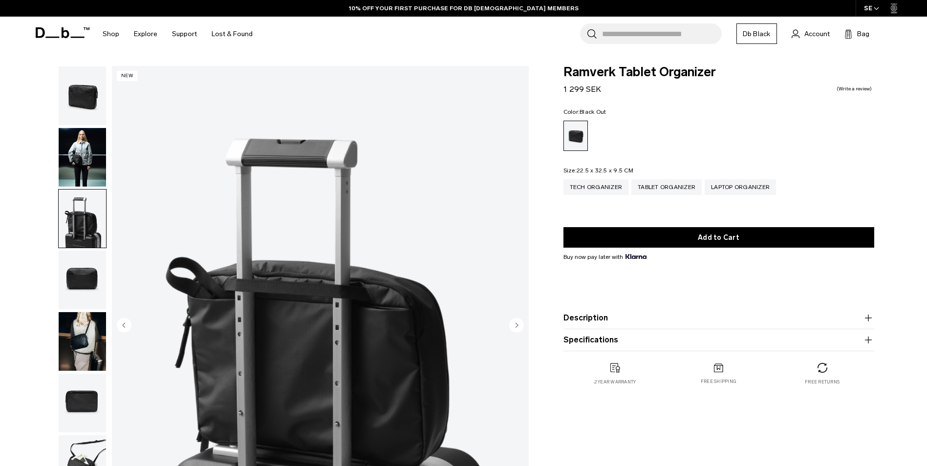
click at [84, 279] on img "button" at bounding box center [82, 280] width 47 height 59
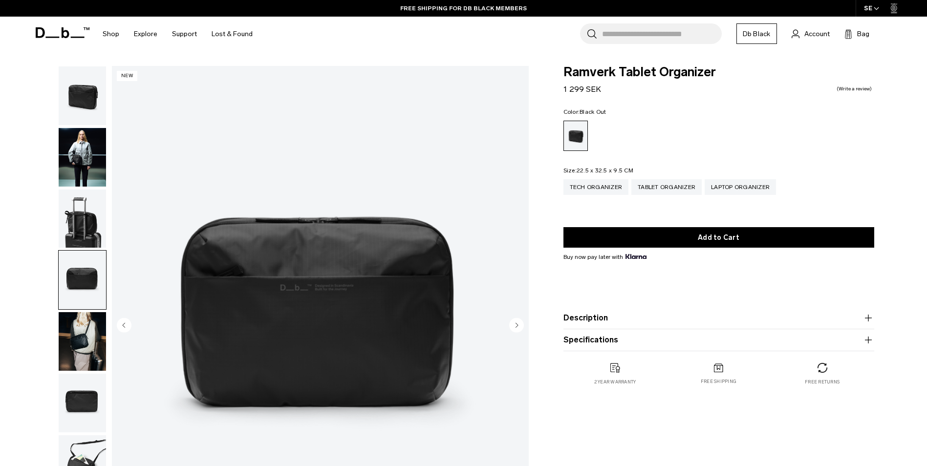
click at [85, 329] on img "button" at bounding box center [82, 341] width 47 height 59
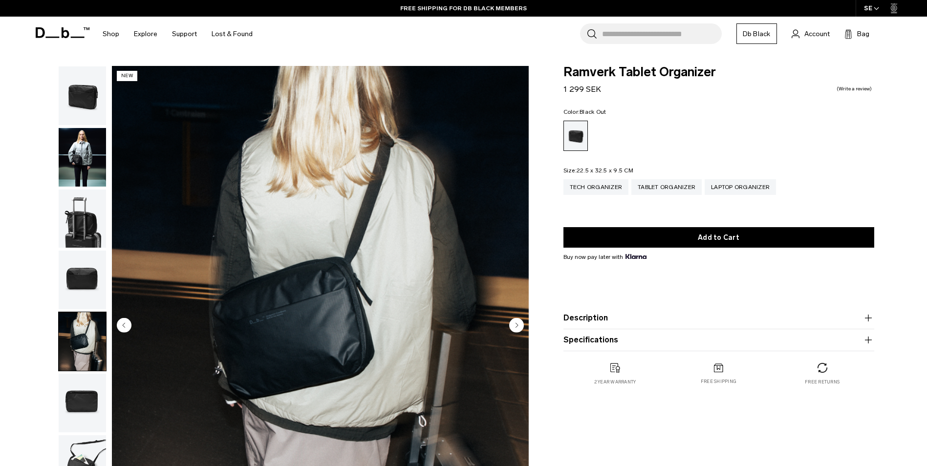
drag, startPoint x: 80, startPoint y: 395, endPoint x: 71, endPoint y: 398, distance: 9.4
click at [71, 398] on img "button" at bounding box center [82, 403] width 47 height 59
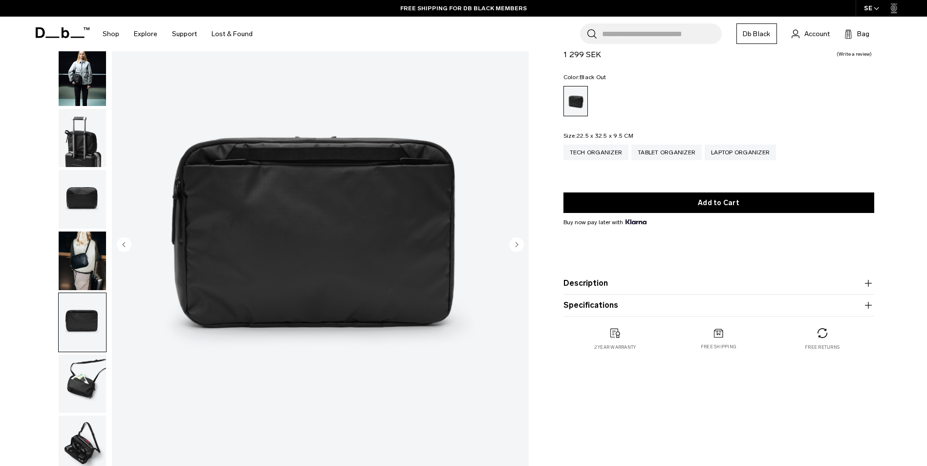
scroll to position [84, 0]
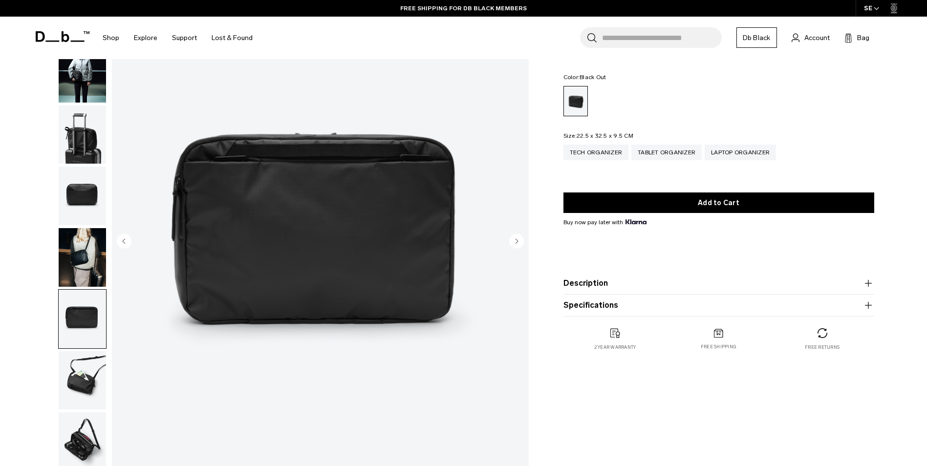
click at [81, 379] on img "button" at bounding box center [82, 380] width 47 height 59
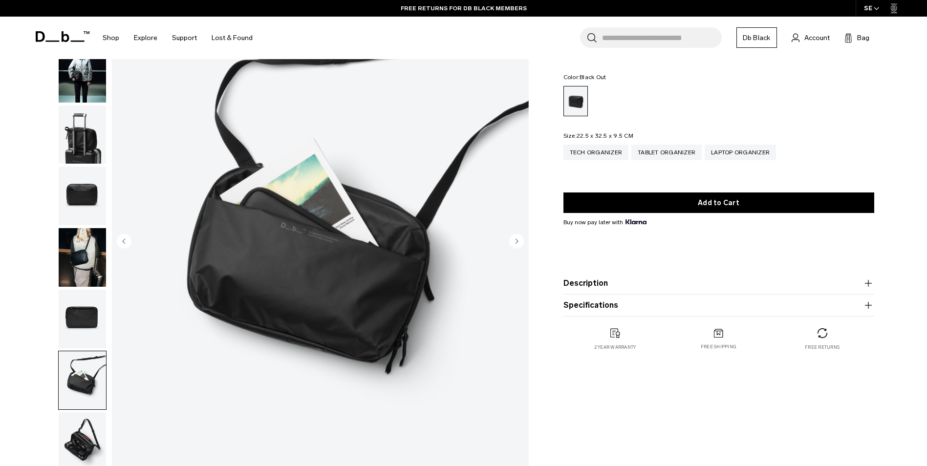
click at [82, 450] on img "button" at bounding box center [82, 441] width 47 height 59
